Goal: Communication & Community: Connect with others

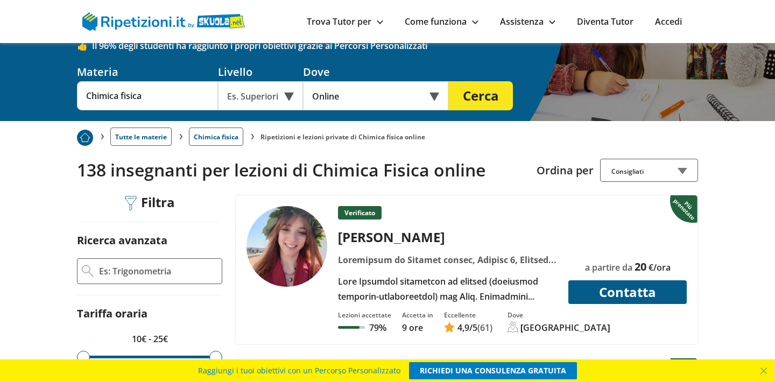
scroll to position [130, 0]
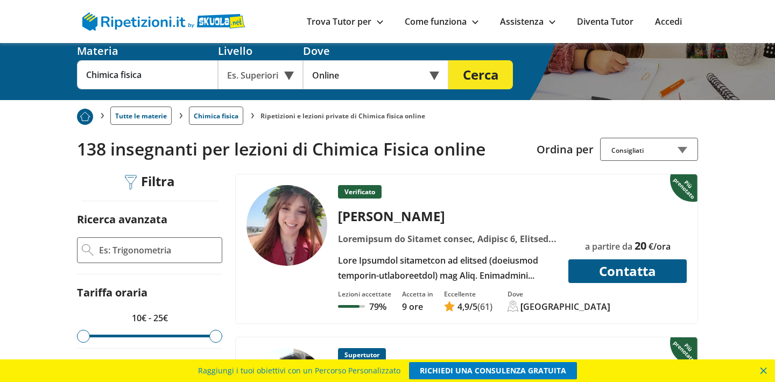
click at [764, 368] on span at bounding box center [764, 371] width 23 height 23
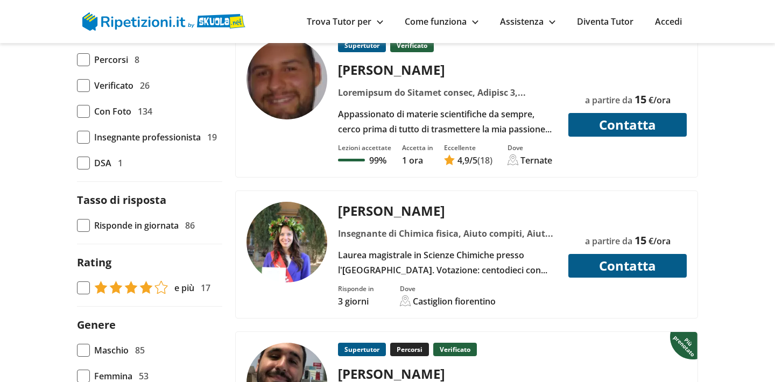
scroll to position [600, 0]
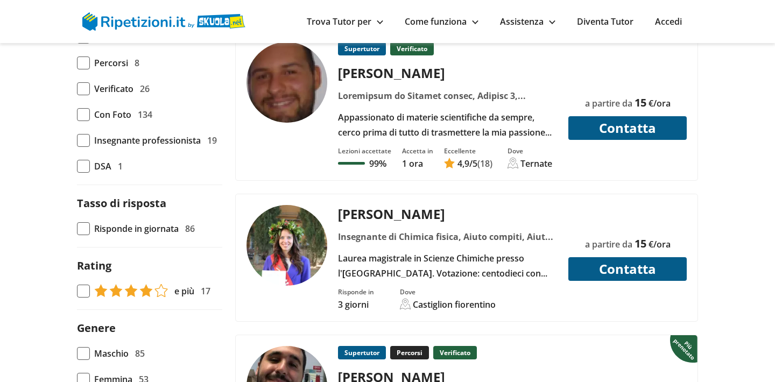
click at [486, 267] on div "Laurea magistrale in Scienze Chimiche presso l'[GEOGRAPHIC_DATA]. Votazione: ce…" at bounding box center [448, 266] width 228 height 30
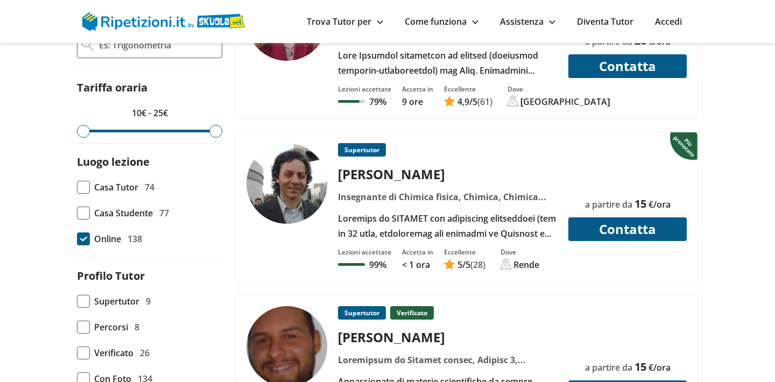
scroll to position [356, 0]
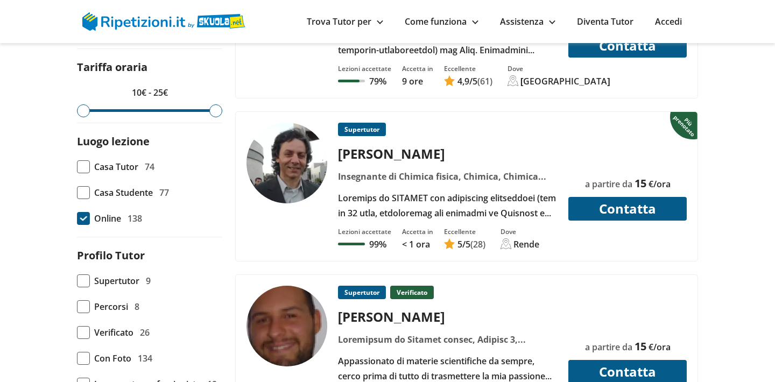
click at [612, 206] on button "Contatta" at bounding box center [628, 209] width 118 height 24
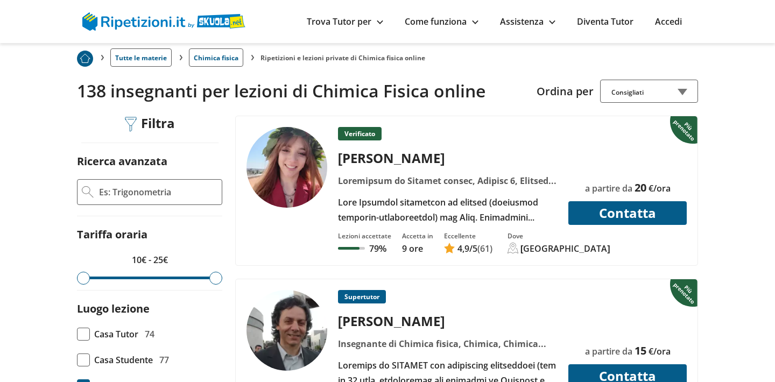
scroll to position [184, 0]
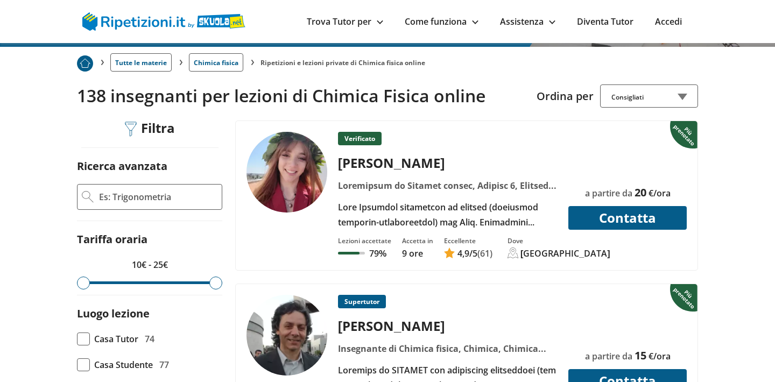
click at [634, 216] on button "Contatta" at bounding box center [628, 218] width 118 height 24
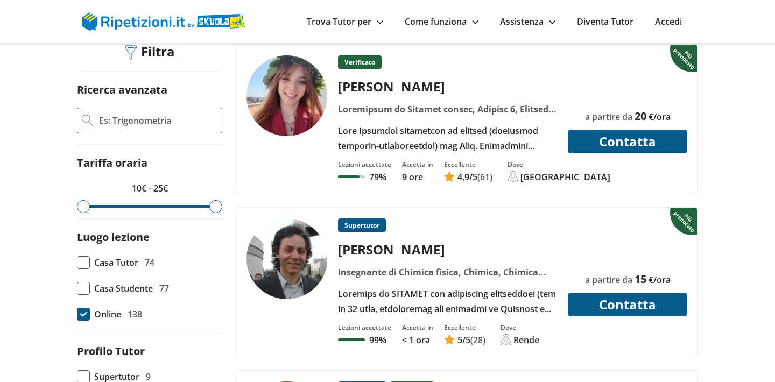
scroll to position [242, 0]
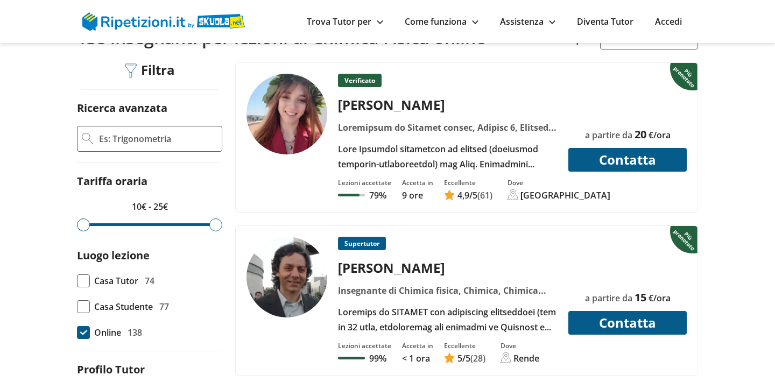
click at [627, 162] on button "Contatta" at bounding box center [628, 160] width 118 height 24
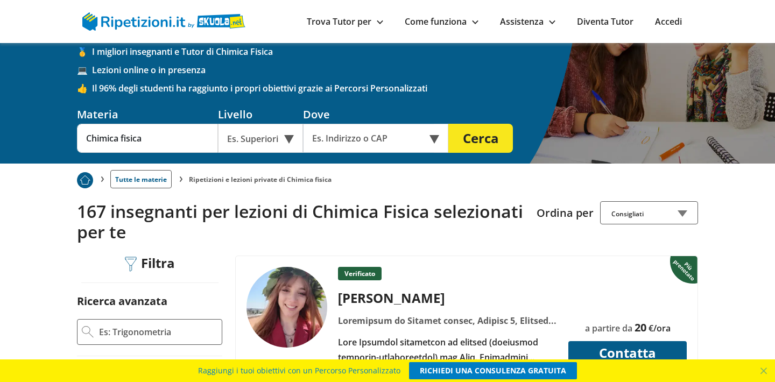
scroll to position [53, 0]
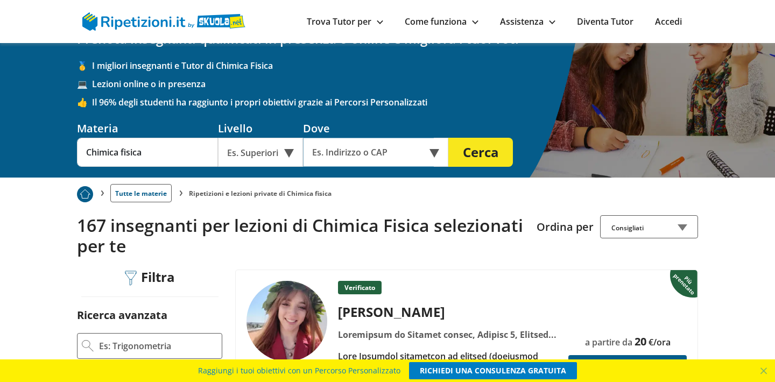
click at [349, 150] on input "text" at bounding box center [368, 152] width 131 height 29
click at [260, 155] on div "Es. Superiori" at bounding box center [260, 152] width 85 height 29
click at [250, 179] on div "Università" at bounding box center [260, 178] width 74 height 22
click at [474, 149] on button "Cerca" at bounding box center [481, 152] width 65 height 29
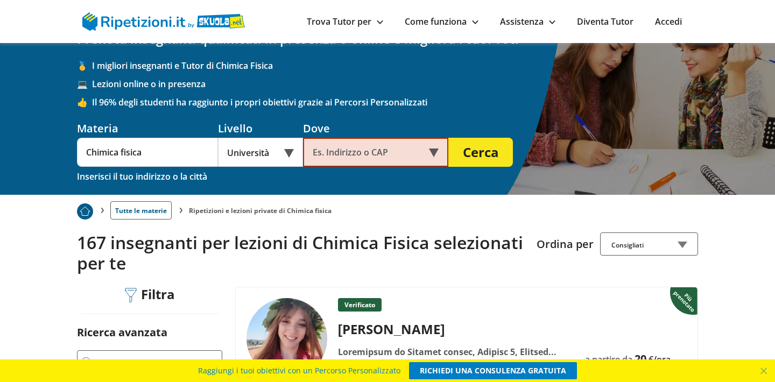
click at [417, 155] on input "text" at bounding box center [368, 152] width 131 height 29
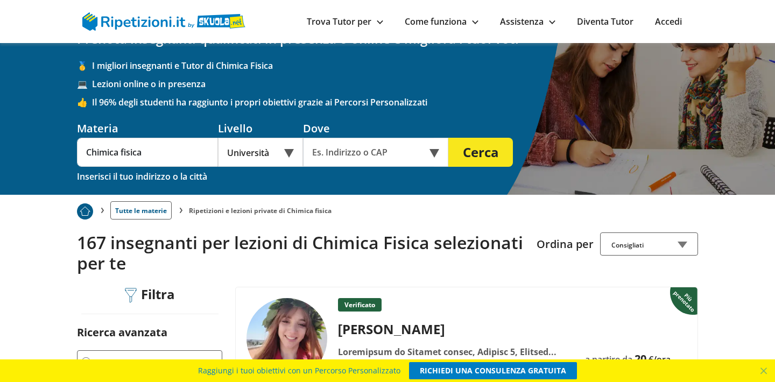
click at [434, 155] on div "Online o in presenza" at bounding box center [375, 152] width 145 height 29
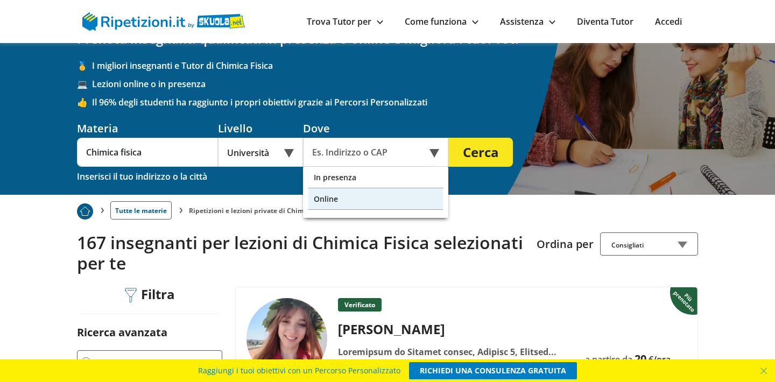
click at [329, 202] on div "Online" at bounding box center [376, 199] width 135 height 22
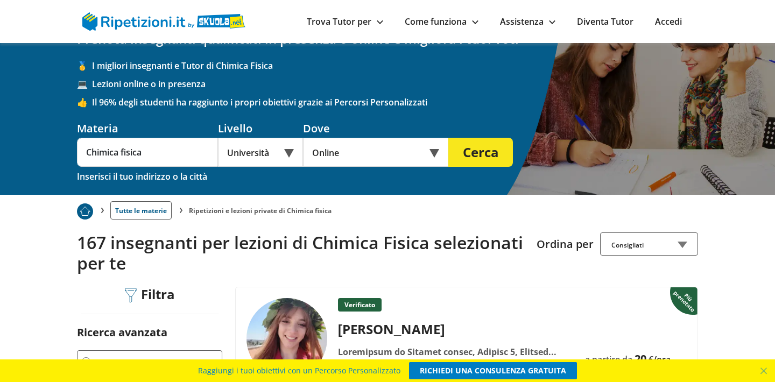
click at [477, 156] on button "Cerca" at bounding box center [481, 152] width 65 height 29
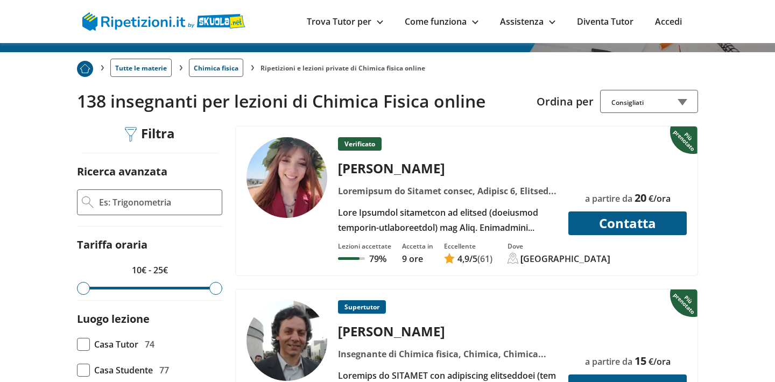
scroll to position [178, 0]
click at [622, 223] on button "Contatta" at bounding box center [628, 224] width 118 height 24
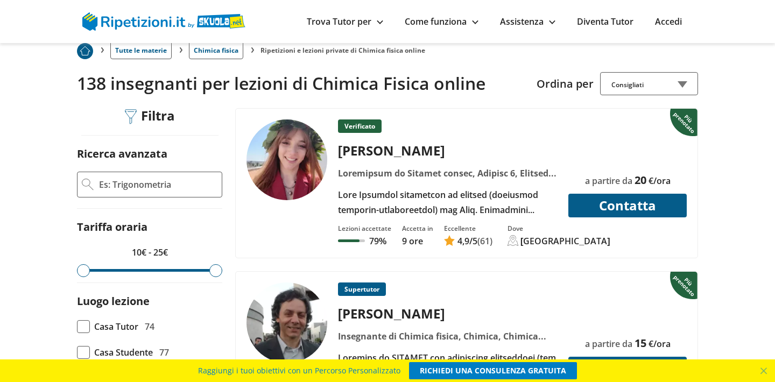
scroll to position [185, 0]
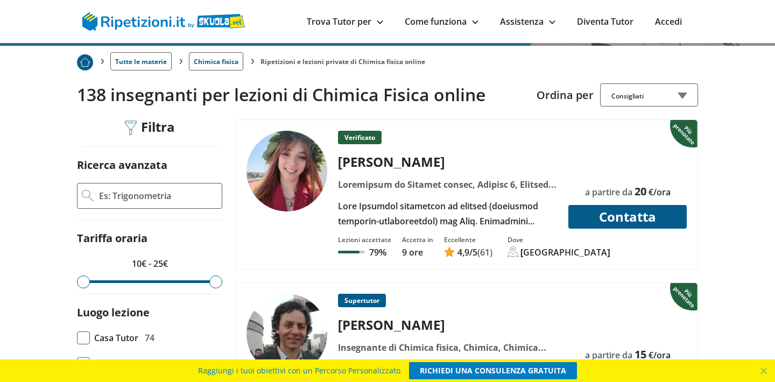
click at [627, 215] on button "Contatta" at bounding box center [628, 217] width 118 height 24
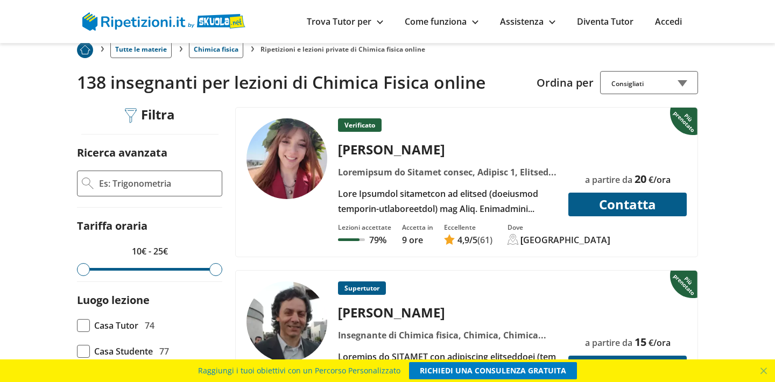
scroll to position [183, 0]
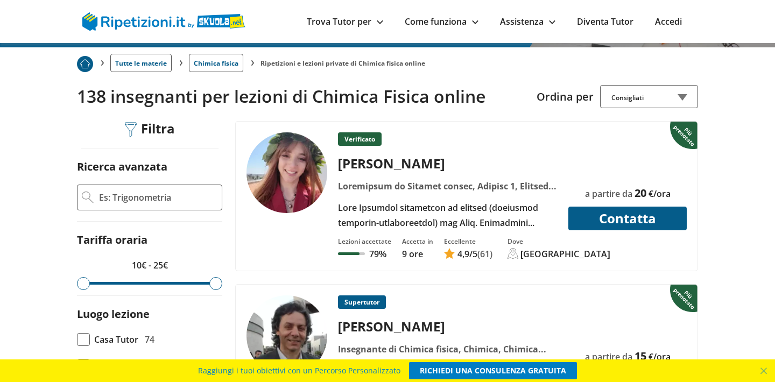
click at [497, 163] on div "[PERSON_NAME]" at bounding box center [448, 164] width 228 height 18
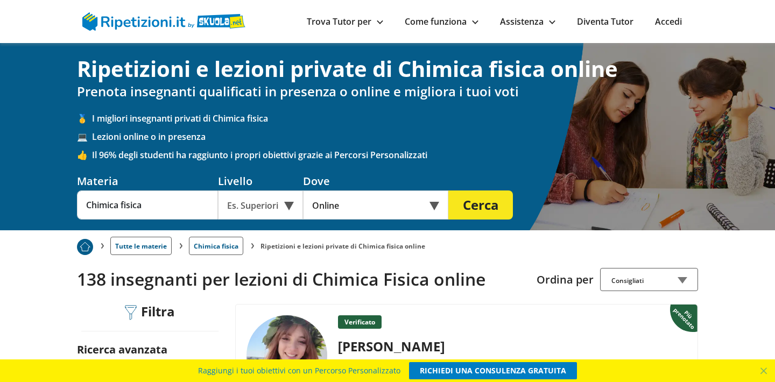
scroll to position [0, 0]
click at [662, 25] on link "Accedi" at bounding box center [668, 22] width 27 height 12
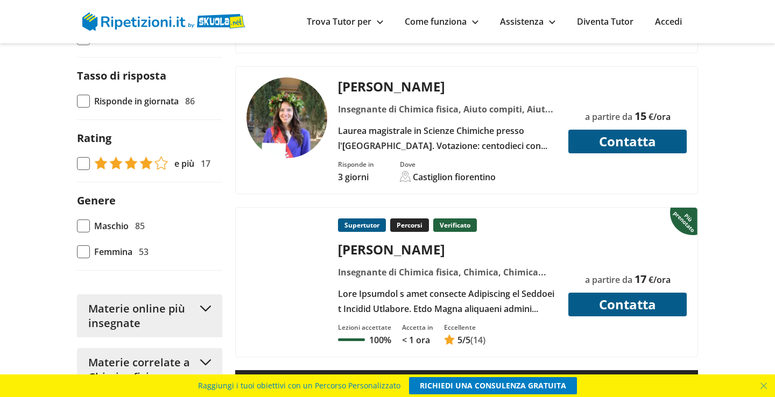
scroll to position [772, 0]
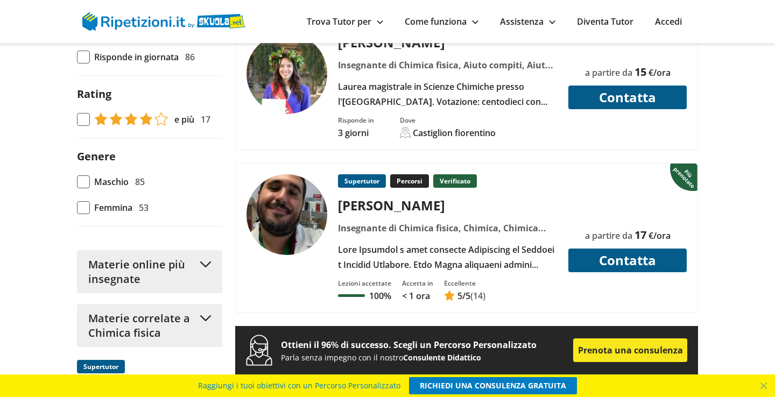
click at [627, 262] on button "Contatta" at bounding box center [628, 261] width 118 height 24
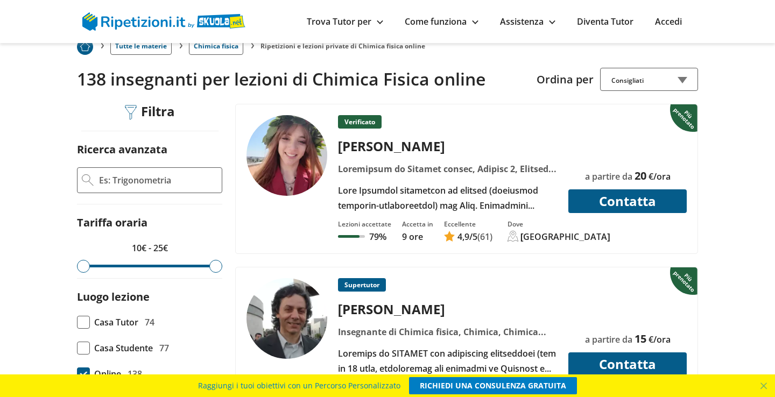
scroll to position [218, 0]
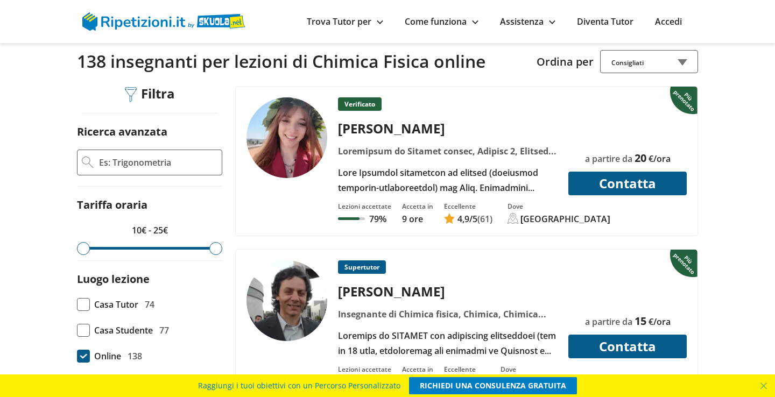
click at [630, 182] on button "Contatta" at bounding box center [628, 184] width 118 height 24
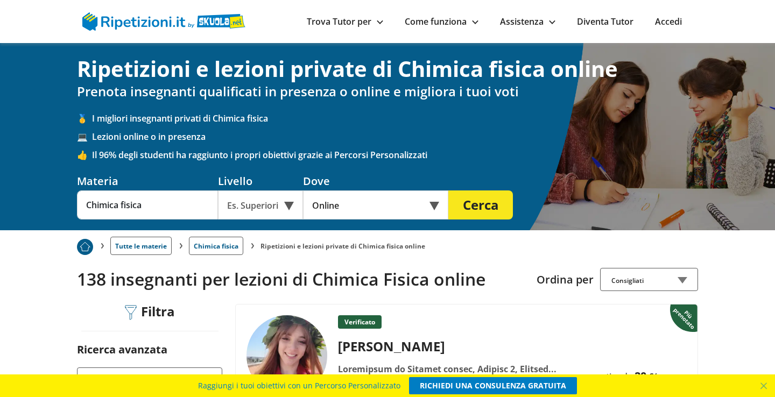
scroll to position [0, 0]
